Goal: Navigation & Orientation: Find specific page/section

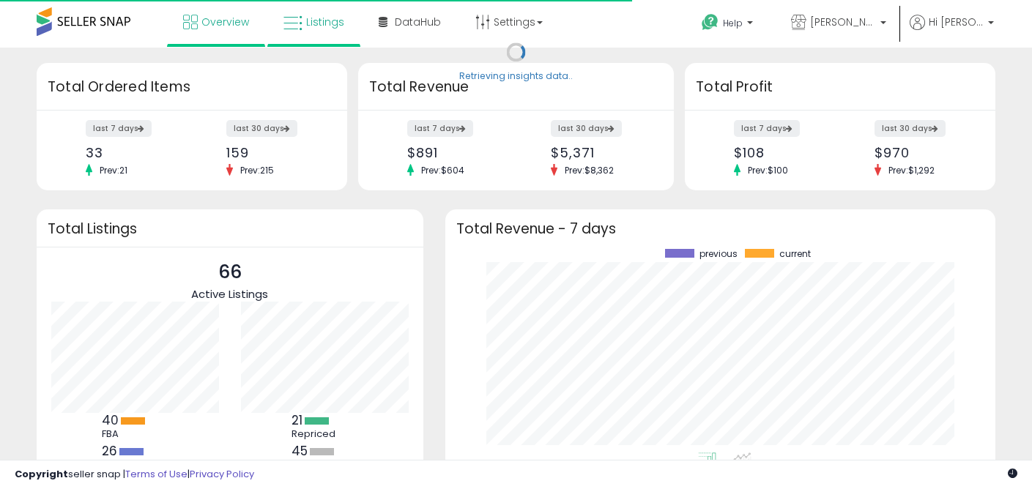
scroll to position [204, 521]
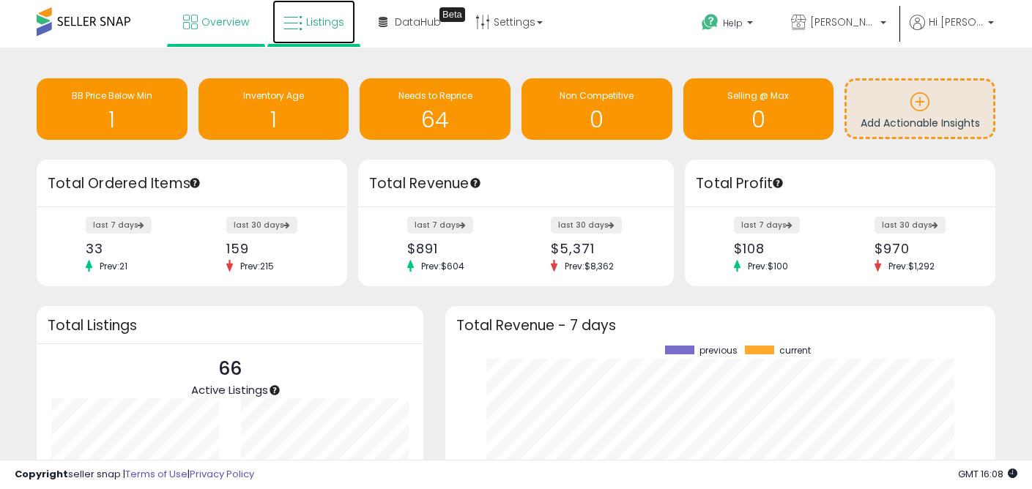
click at [312, 33] on link "Listings" at bounding box center [313, 22] width 83 height 44
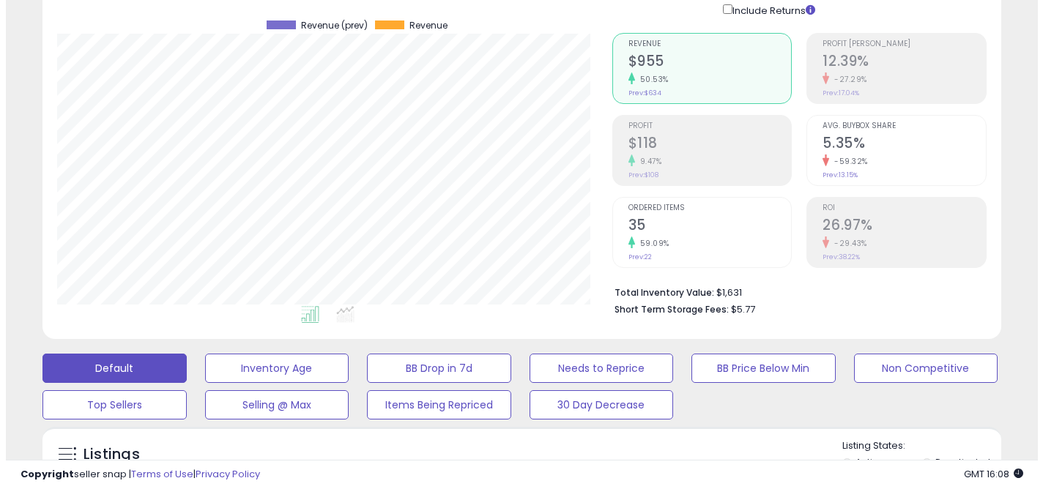
scroll to position [247, 0]
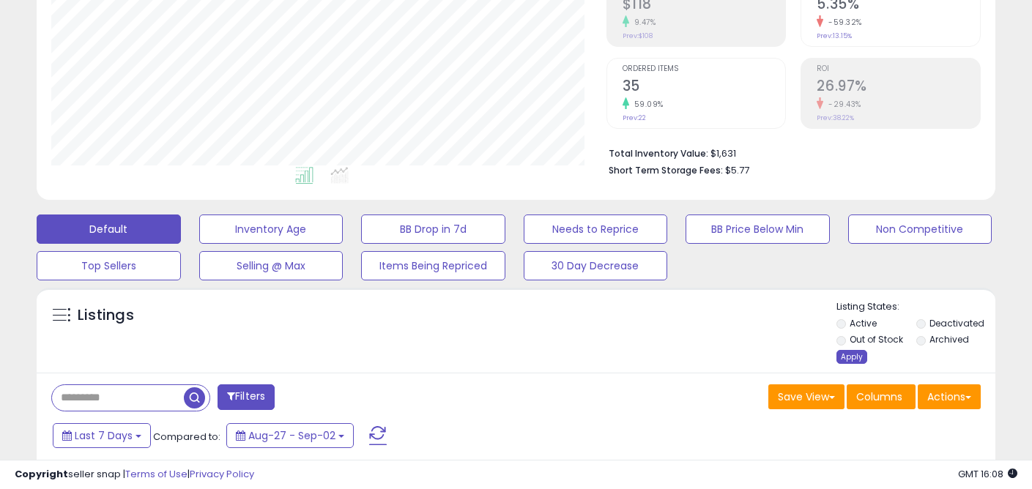
click at [846, 354] on div "Apply" at bounding box center [851, 357] width 31 height 14
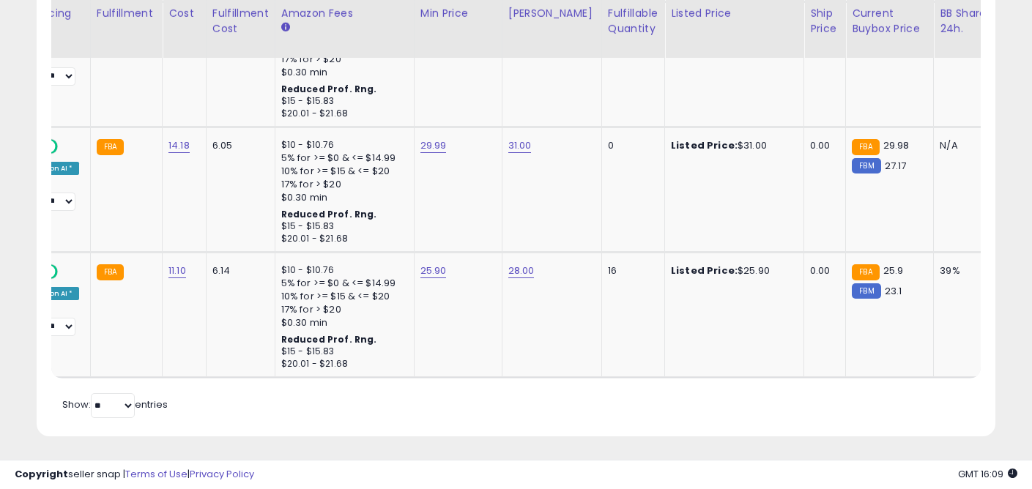
scroll to position [0, 312]
